Goal: Information Seeking & Learning: Learn about a topic

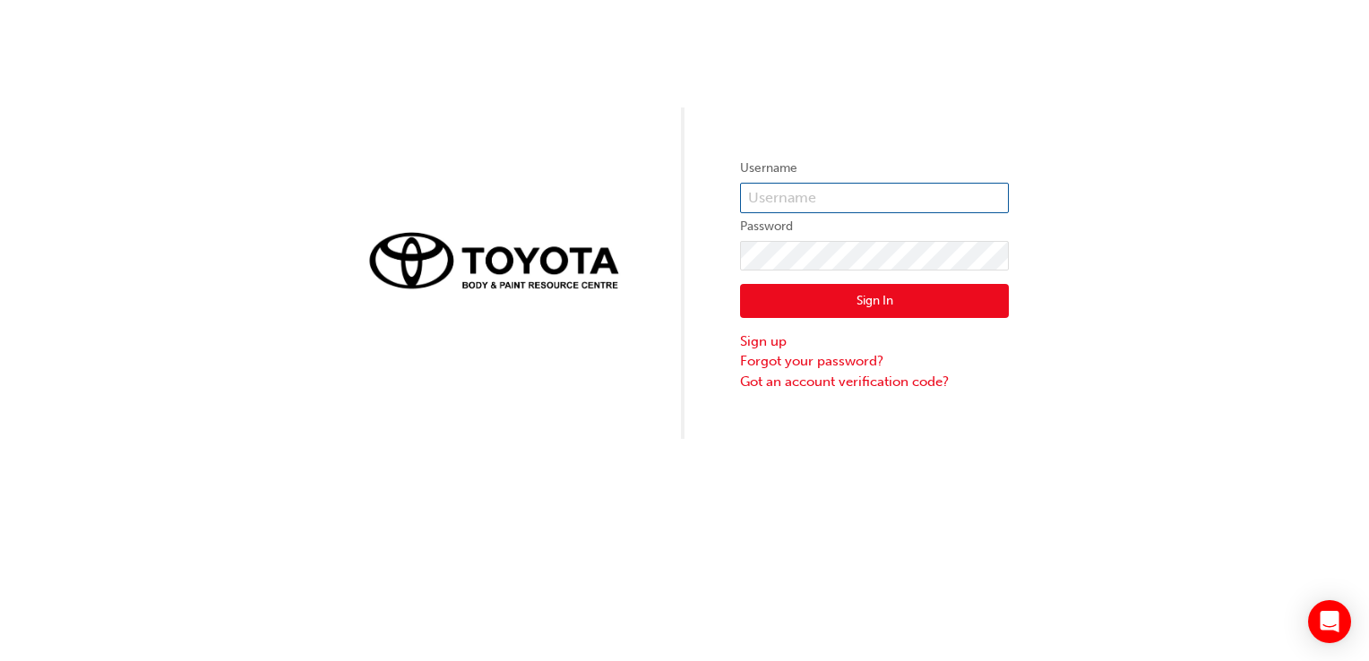
type input "638260"
click at [288, 426] on div "Username 638260 Password Sign In Sign up Forgot your password? Got an account v…" at bounding box center [684, 219] width 1369 height 439
drag, startPoint x: 906, startPoint y: 303, endPoint x: 899, endPoint y: 289, distance: 15.2
click at [903, 296] on button "Sign In" at bounding box center [874, 301] width 269 height 34
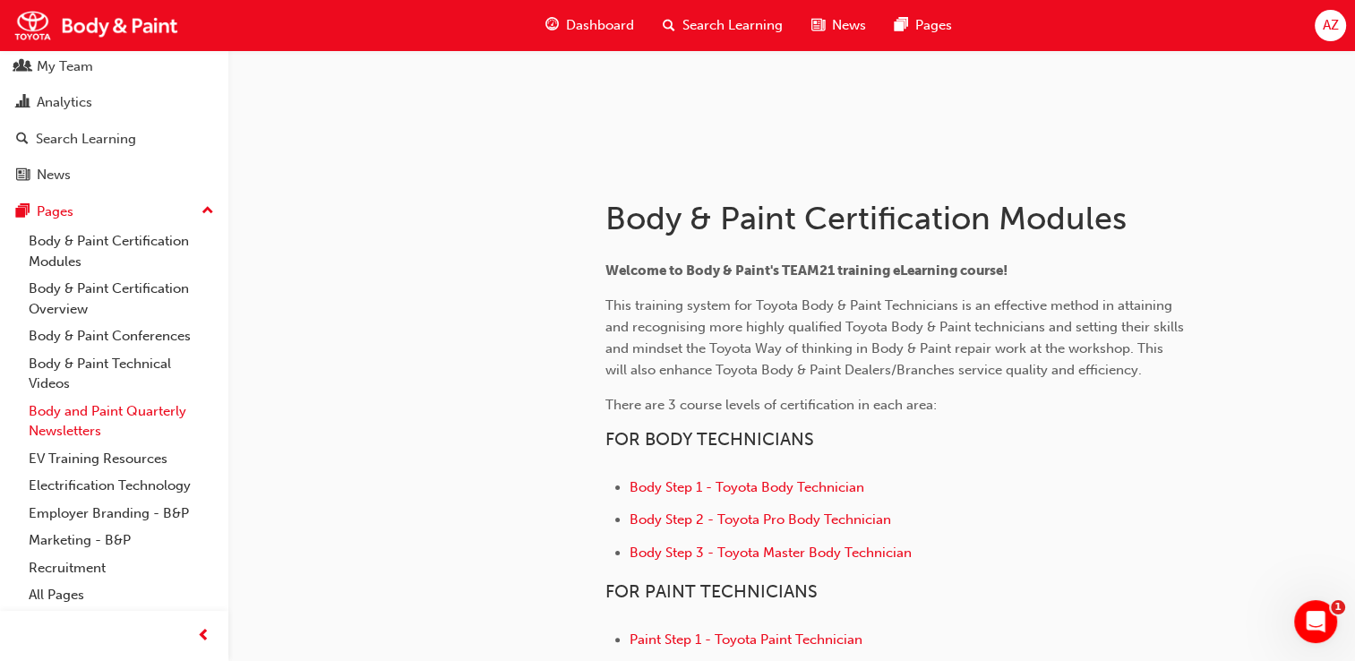
scroll to position [358, 0]
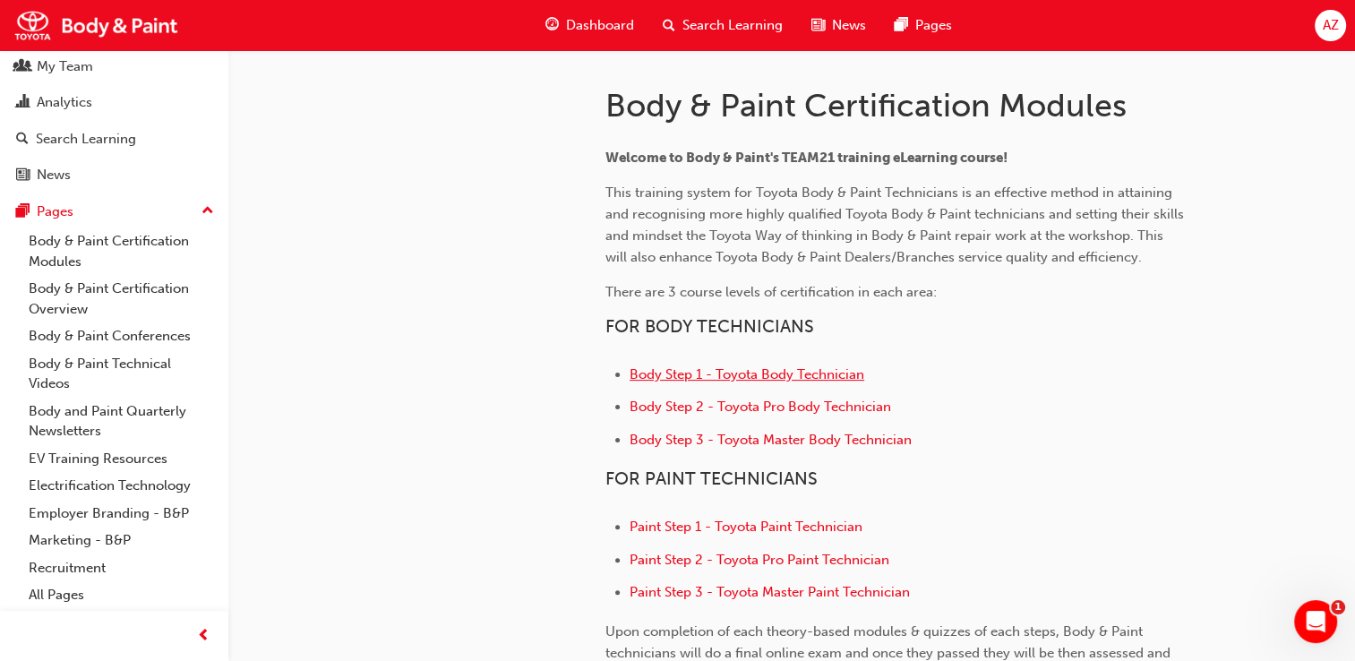
click at [757, 381] on span "Body Step 1 - Toyota Body Technician" at bounding box center [747, 374] width 235 height 16
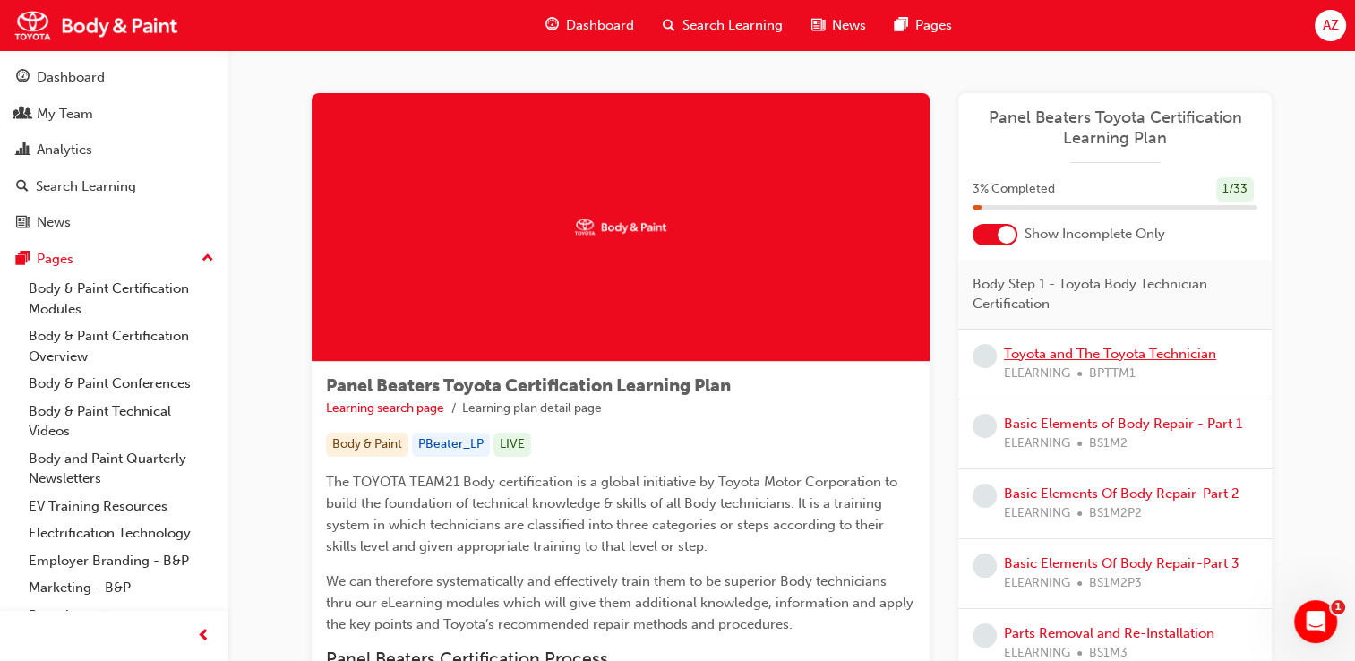
click at [1104, 359] on link "Toyota and The Toyota Technician" at bounding box center [1110, 354] width 212 height 16
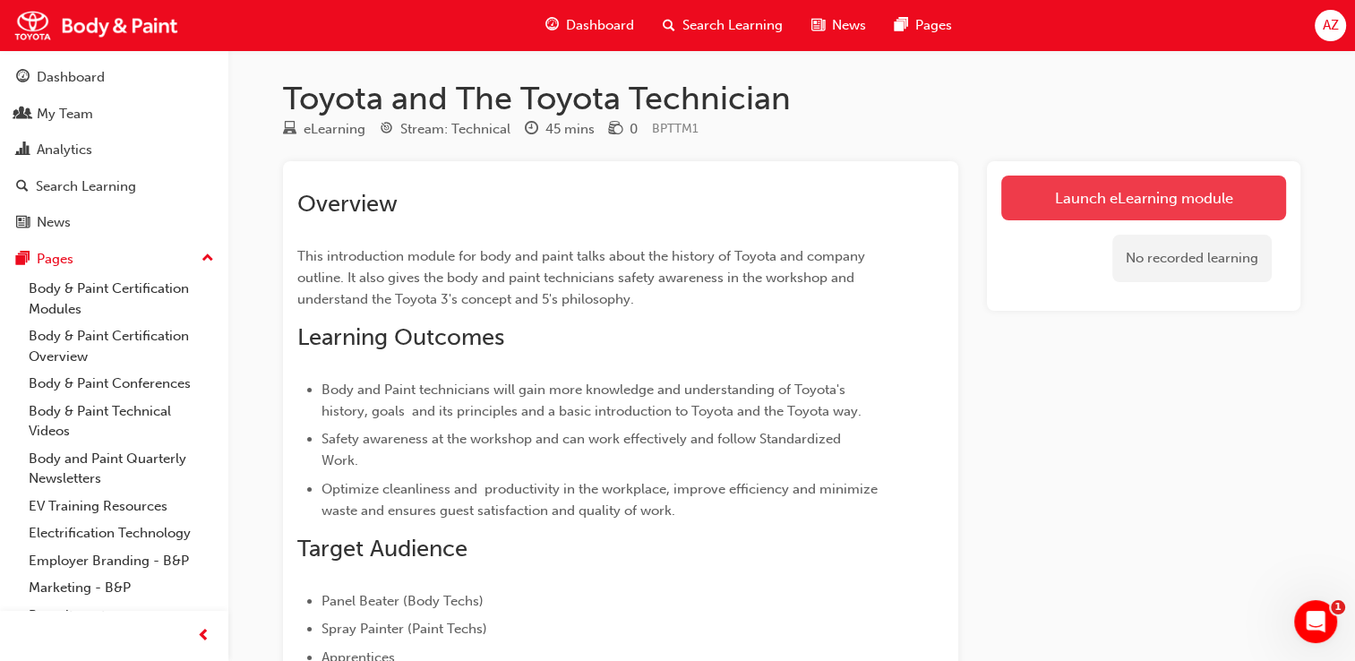
click at [1164, 203] on link "Launch eLearning module" at bounding box center [1143, 198] width 285 height 45
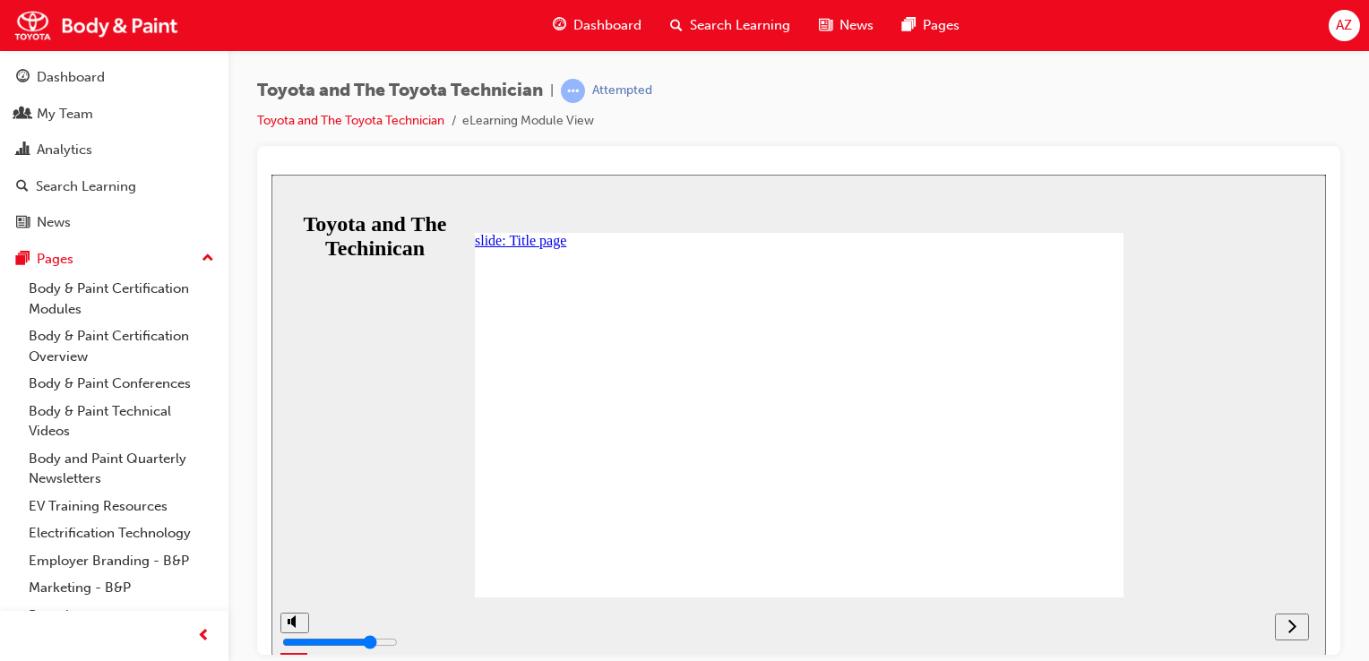
click at [1289, 623] on icon "NEXT" at bounding box center [1291, 625] width 9 height 16
click at [1290, 623] on nav "slide navigation" at bounding box center [1270, 626] width 76 height 58
click at [1297, 622] on nav "slide navigation" at bounding box center [1270, 626] width 76 height 58
click at [1290, 626] on nav "slide navigation" at bounding box center [1270, 626] width 76 height 58
